Goal: Task Accomplishment & Management: Complete application form

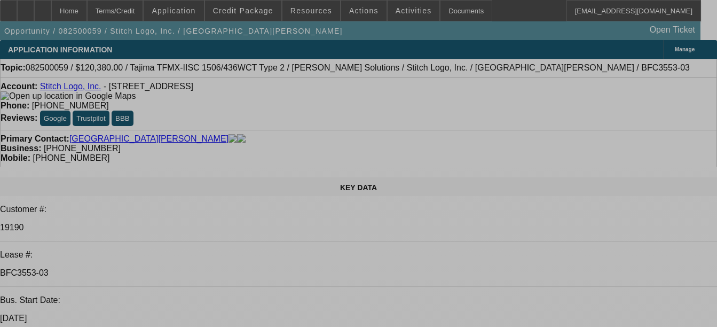
select select "0"
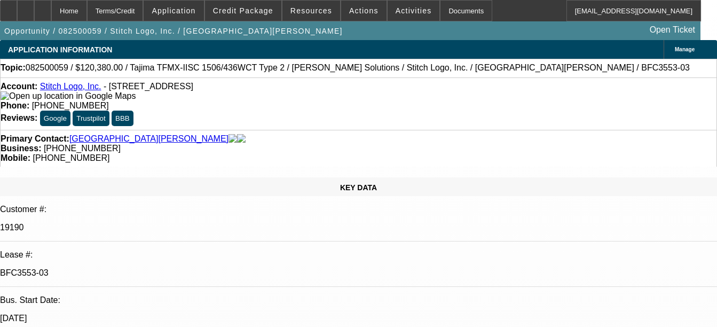
select select "2"
select select "0"
select select "2"
select select "0"
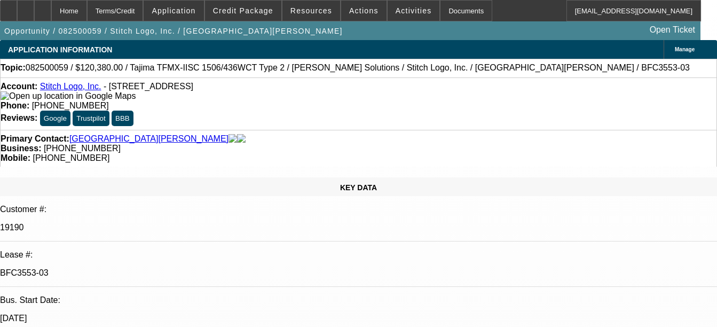
select select "0"
select select "2"
select select "0"
select select "2"
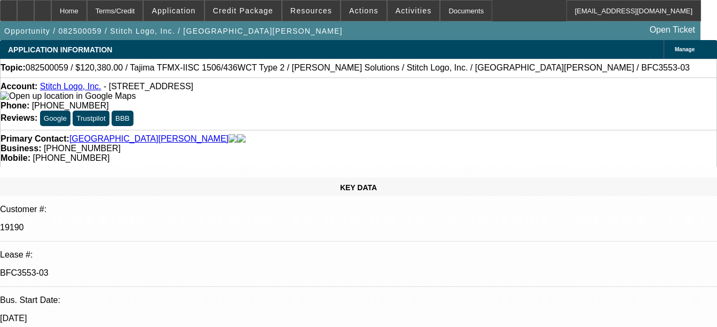
select select "0"
select select "1"
select select "2"
select select "1"
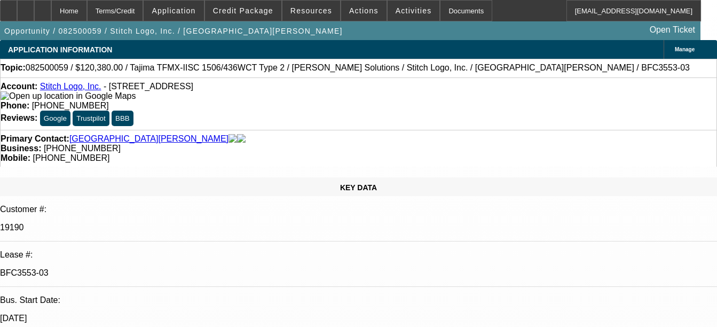
select select "2"
select select "1"
select select "2"
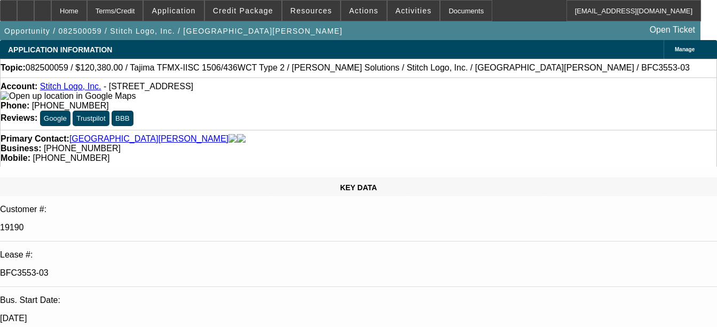
select select "1"
select select "2"
click at [468, 15] on div "Documents" at bounding box center [466, 10] width 52 height 21
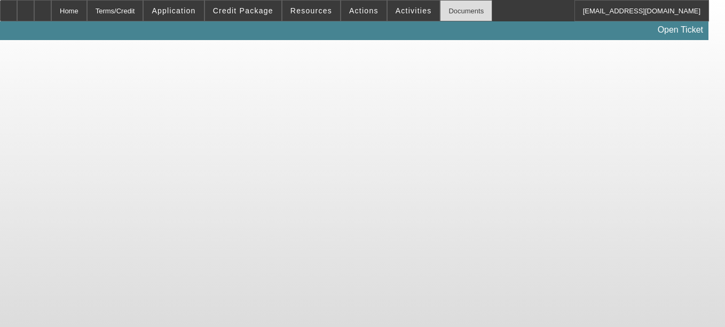
click at [440, 14] on div "Documents" at bounding box center [466, 10] width 52 height 21
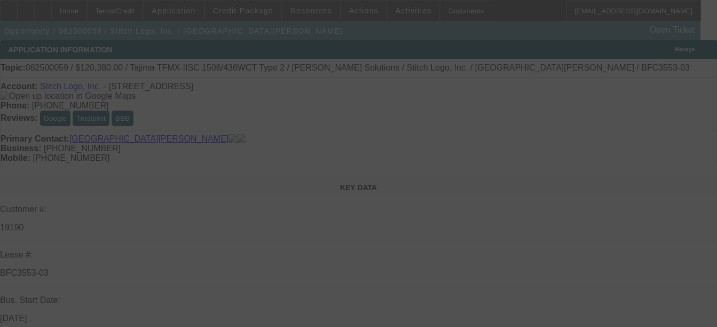
select select "0"
select select "2"
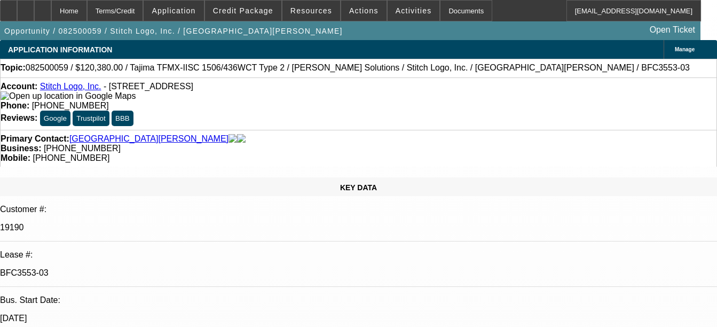
select select "0"
select select "2"
select select "0"
select select "2"
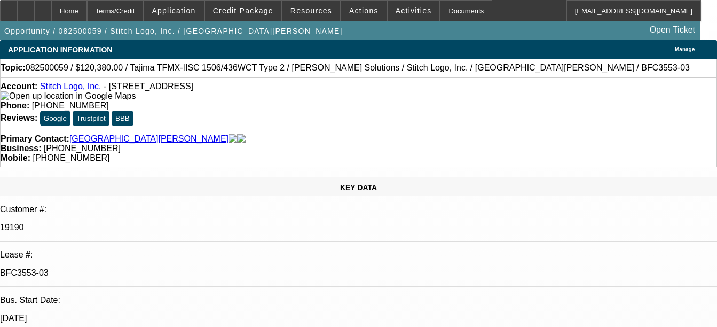
select select "0"
select select "2"
select select "0"
select select "2"
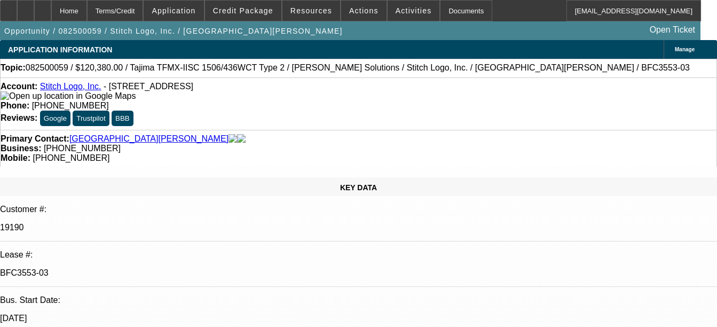
select select "0"
select select "2"
select select "0"
select select "2"
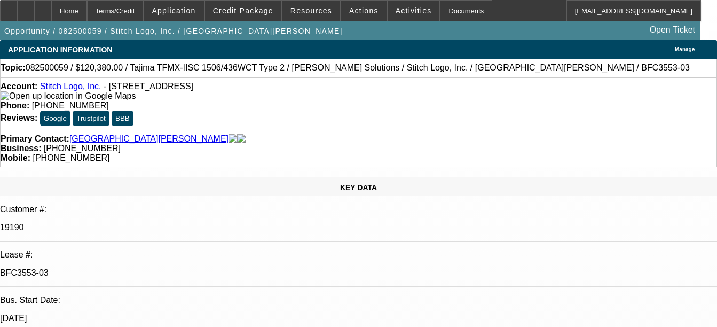
select select "0"
select select "2"
